Goal: Transaction & Acquisition: Purchase product/service

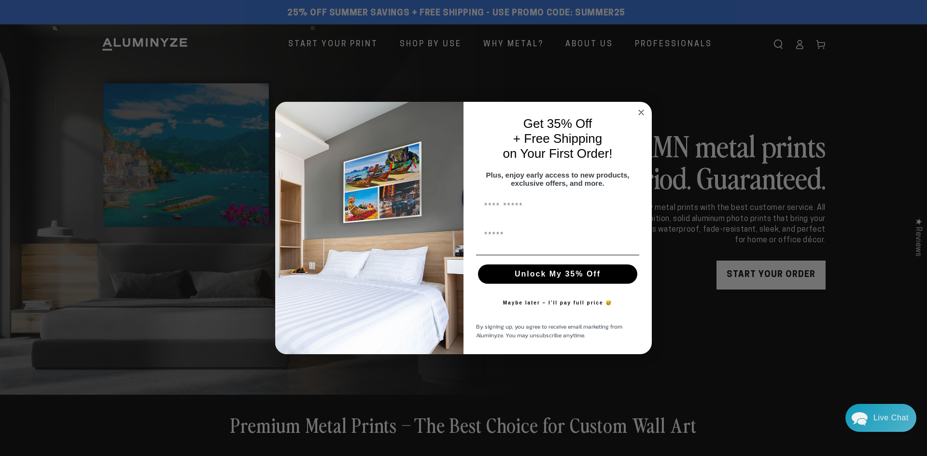
click at [640, 107] on circle "Close dialog" at bounding box center [641, 112] width 11 height 11
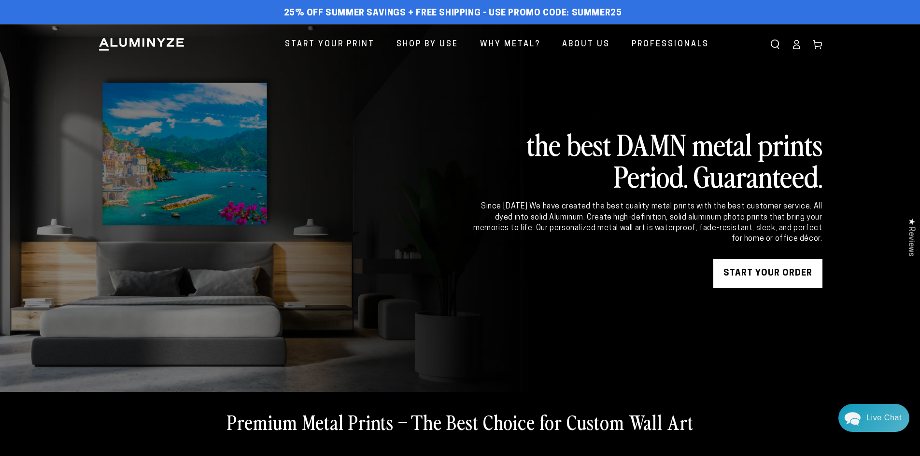
click at [795, 43] on ellipse at bounding box center [796, 43] width 4 height 4
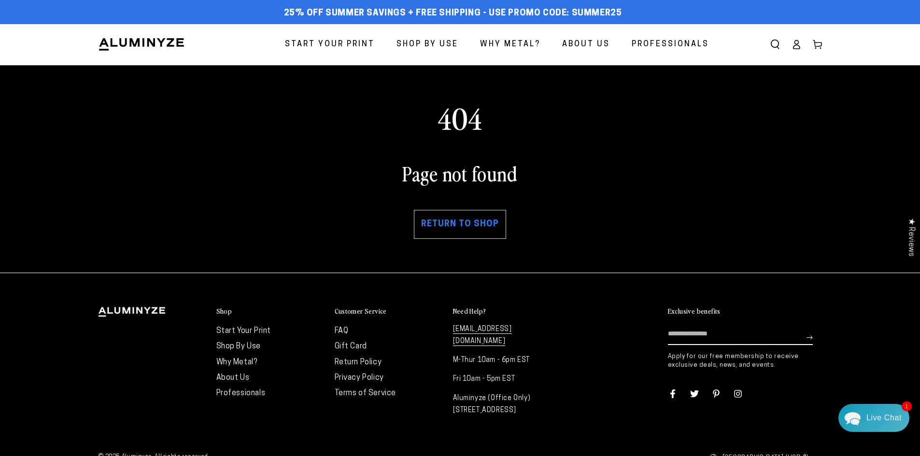
click at [453, 224] on link "Return to shop" at bounding box center [460, 224] width 92 height 29
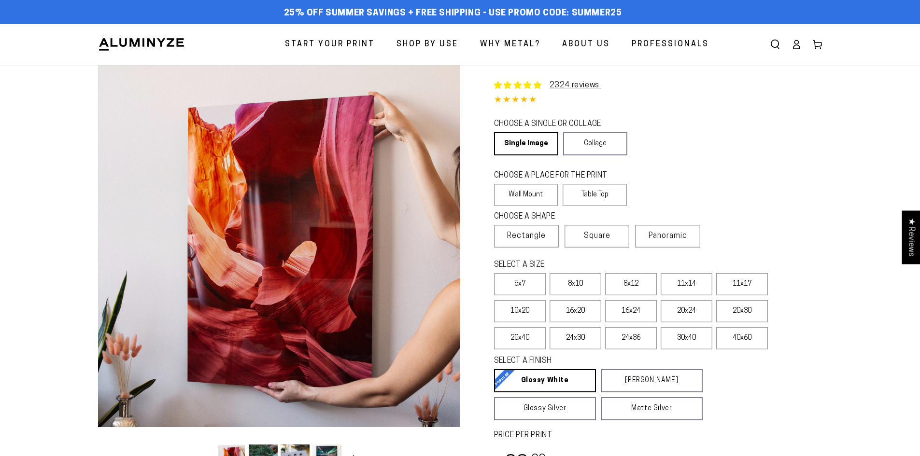
select select "**********"
click at [516, 142] on link "Single Image" at bounding box center [525, 143] width 63 height 23
click at [523, 191] on label "Wall Mount" at bounding box center [526, 195] width 64 height 22
click at [523, 234] on span "Rectangle" at bounding box center [526, 236] width 39 height 12
click at [682, 283] on label "11x14" at bounding box center [687, 284] width 52 height 22
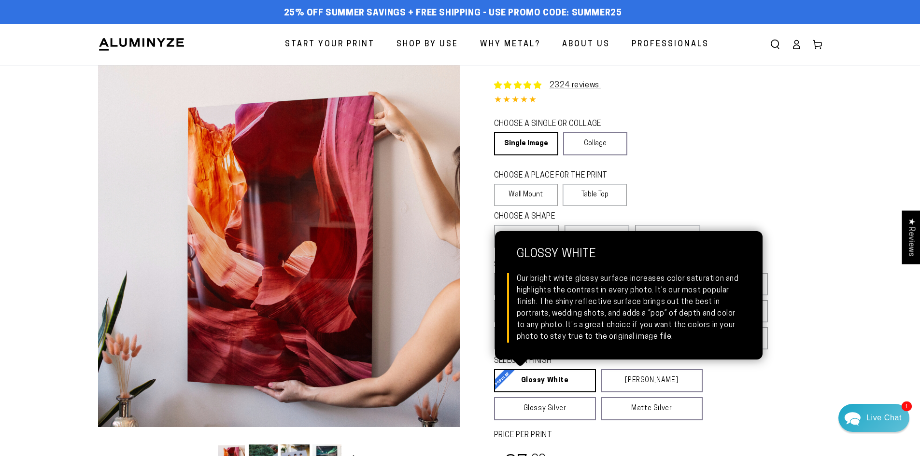
click at [539, 380] on link "Glossy White Glossy White Our bright white glossy surface increases color satur…" at bounding box center [545, 380] width 102 height 23
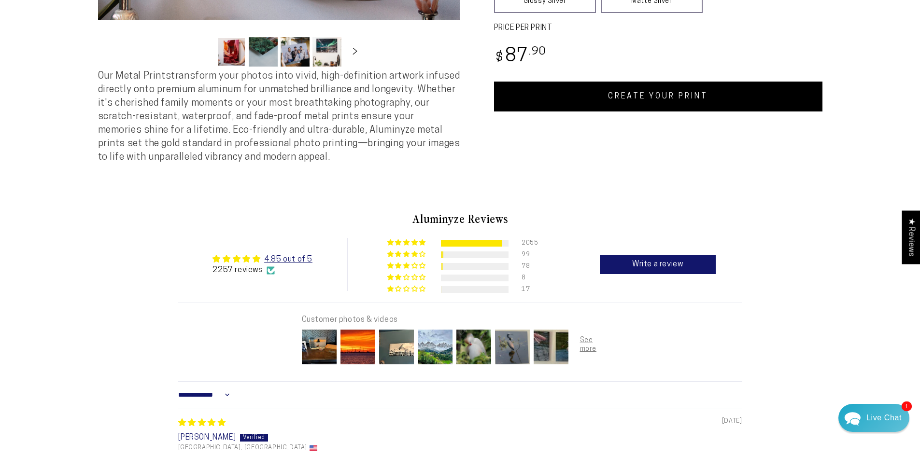
scroll to position [386, 0]
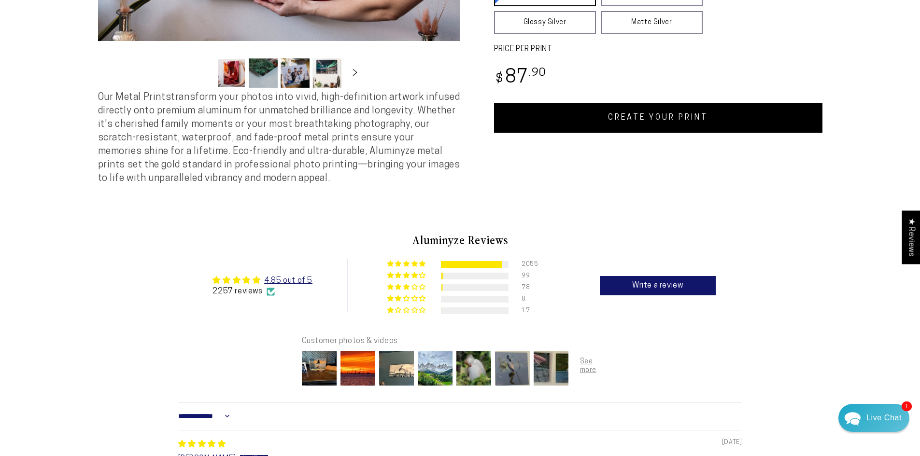
click at [660, 122] on link "CREATE YOUR PRINT" at bounding box center [658, 118] width 328 height 30
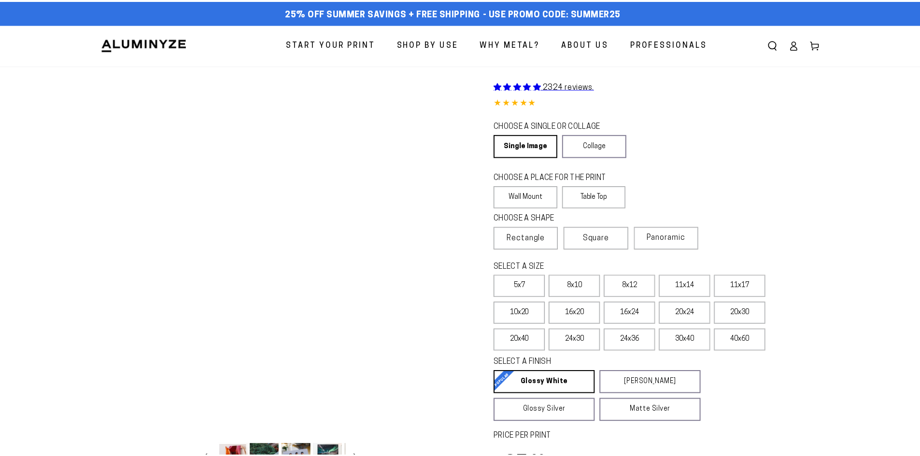
scroll to position [386, 0]
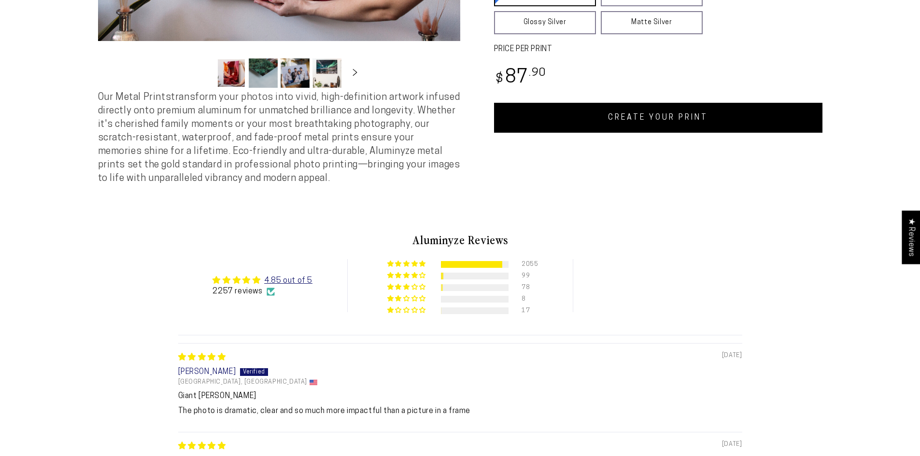
select select "**********"
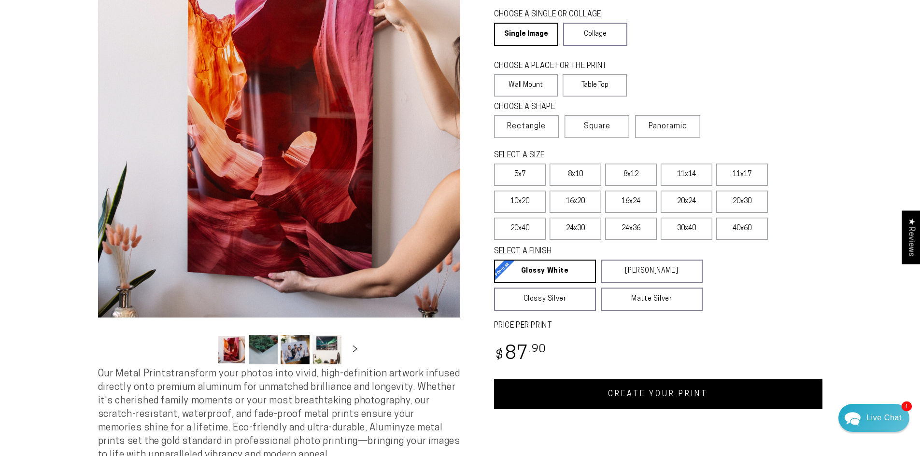
scroll to position [104, 0]
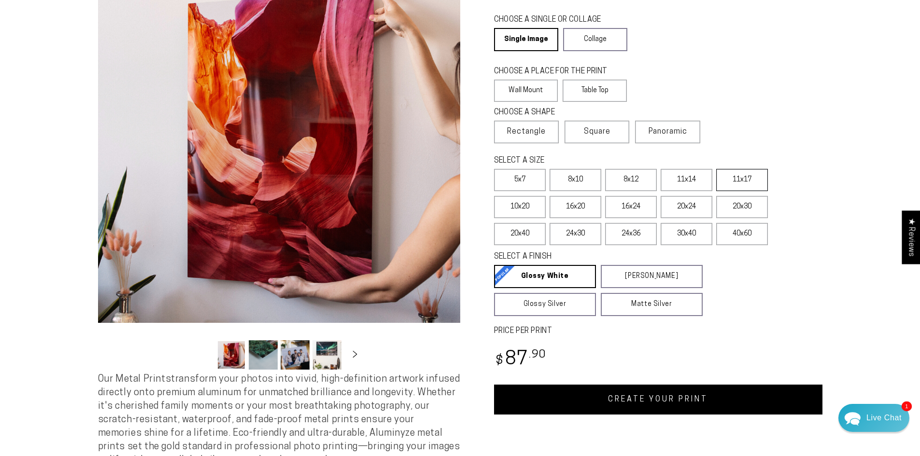
click at [737, 177] on label "11x17" at bounding box center [742, 180] width 52 height 22
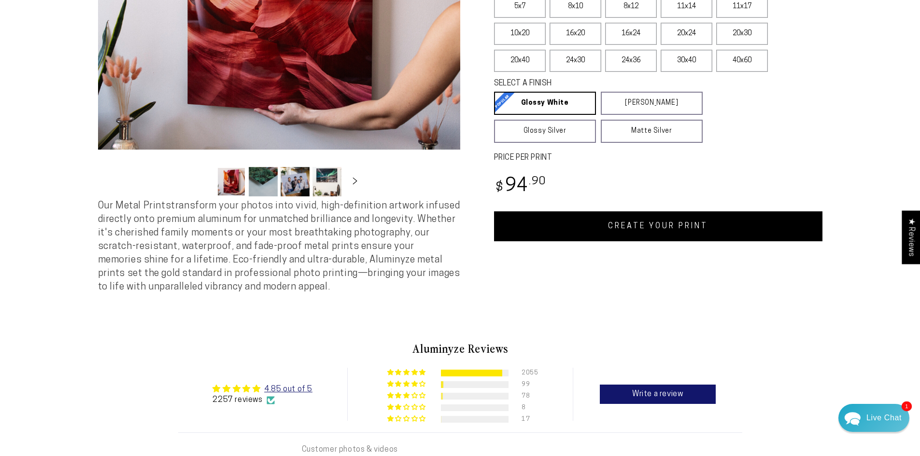
scroll to position [321, 0]
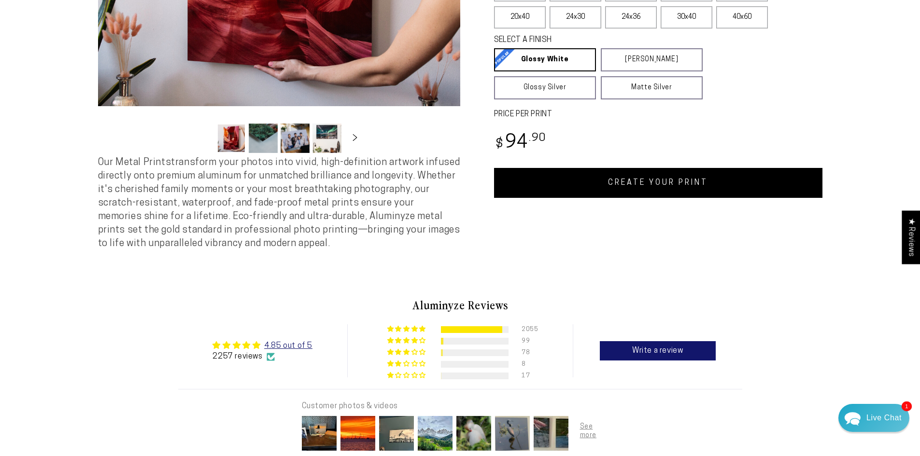
click at [652, 181] on link "CREATE YOUR PRINT" at bounding box center [658, 183] width 328 height 30
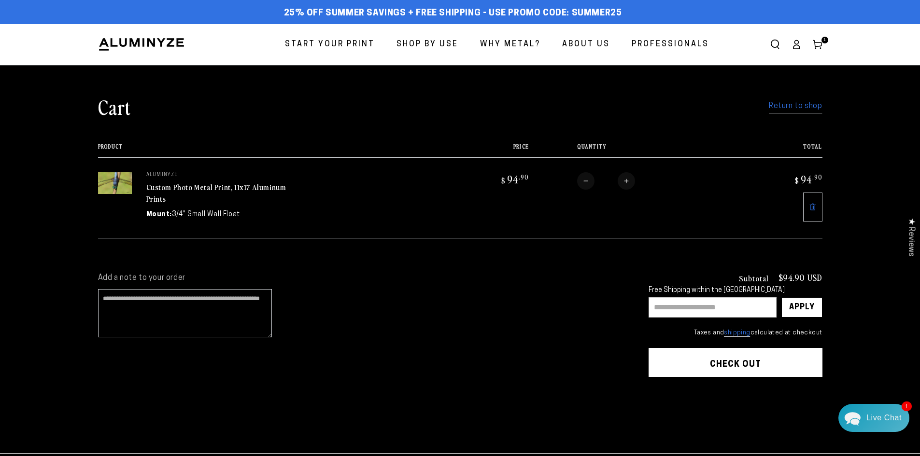
click at [661, 305] on input "text" at bounding box center [713, 308] width 128 height 20
type input "********"
click at [797, 305] on div "Apply" at bounding box center [802, 307] width 26 height 19
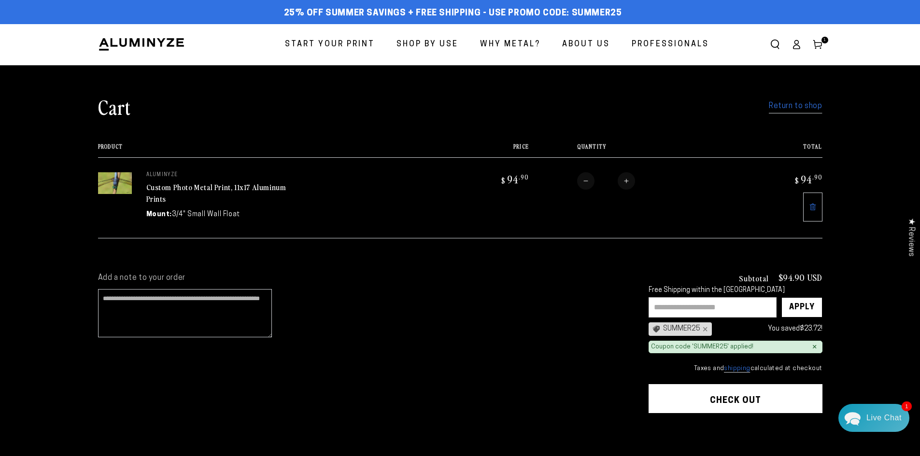
click at [735, 399] on button "Check out" at bounding box center [736, 398] width 174 height 29
